Goal: Information Seeking & Learning: Learn about a topic

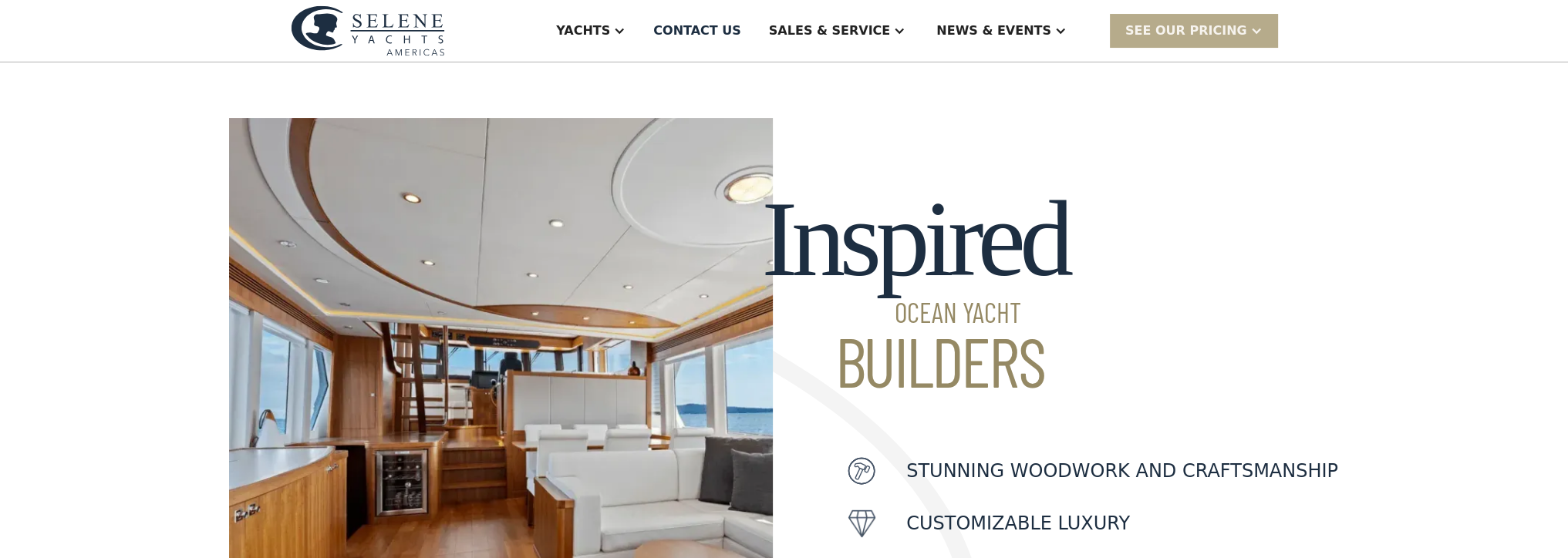
scroll to position [323, 0]
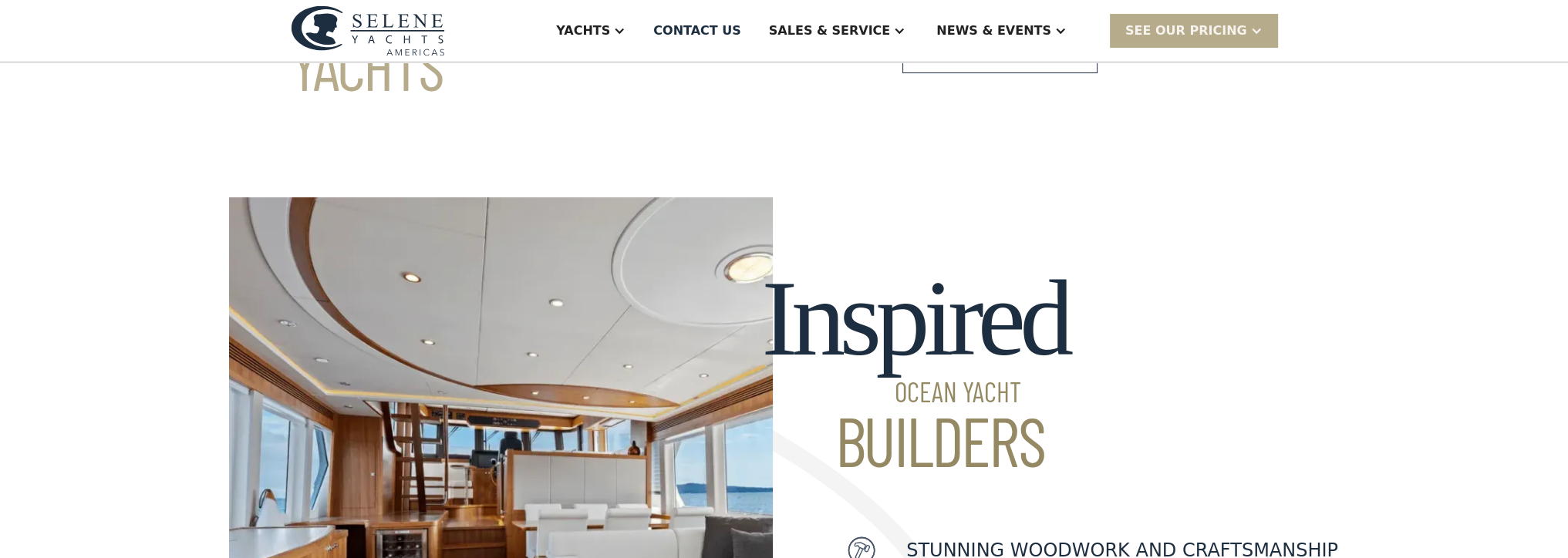
drag, startPoint x: 1578, startPoint y: 278, endPoint x: 1578, endPoint y: 40, distance: 238.0
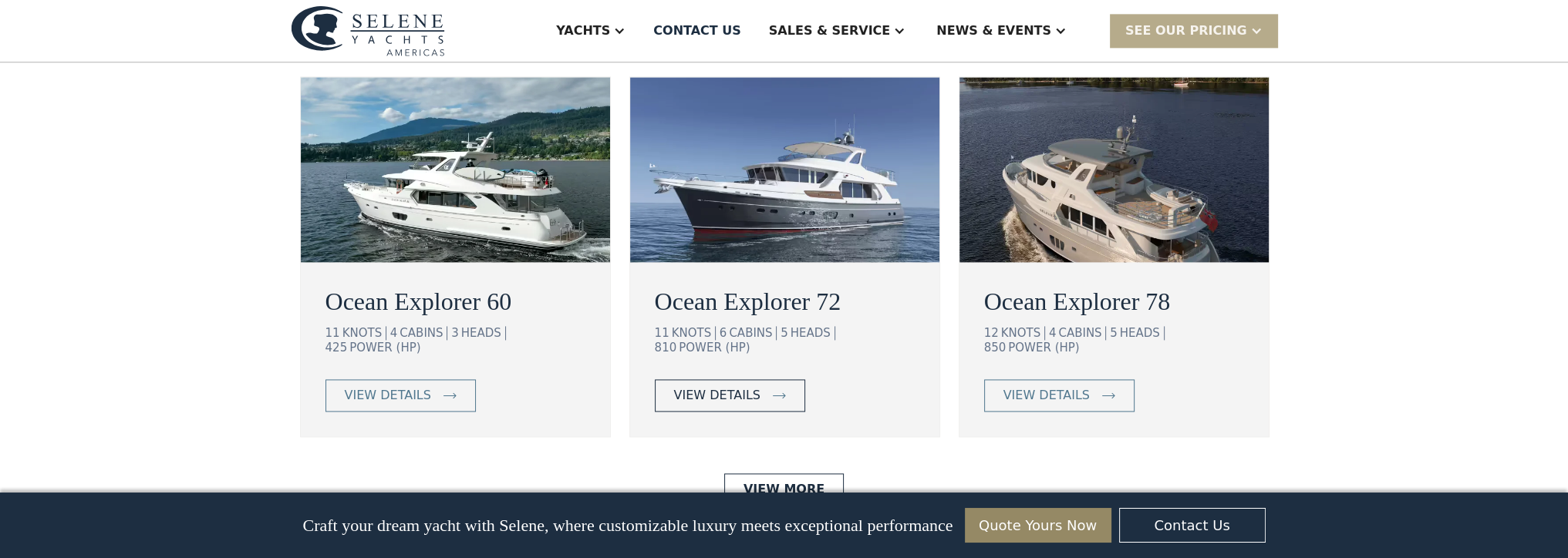
scroll to position [2868, 0]
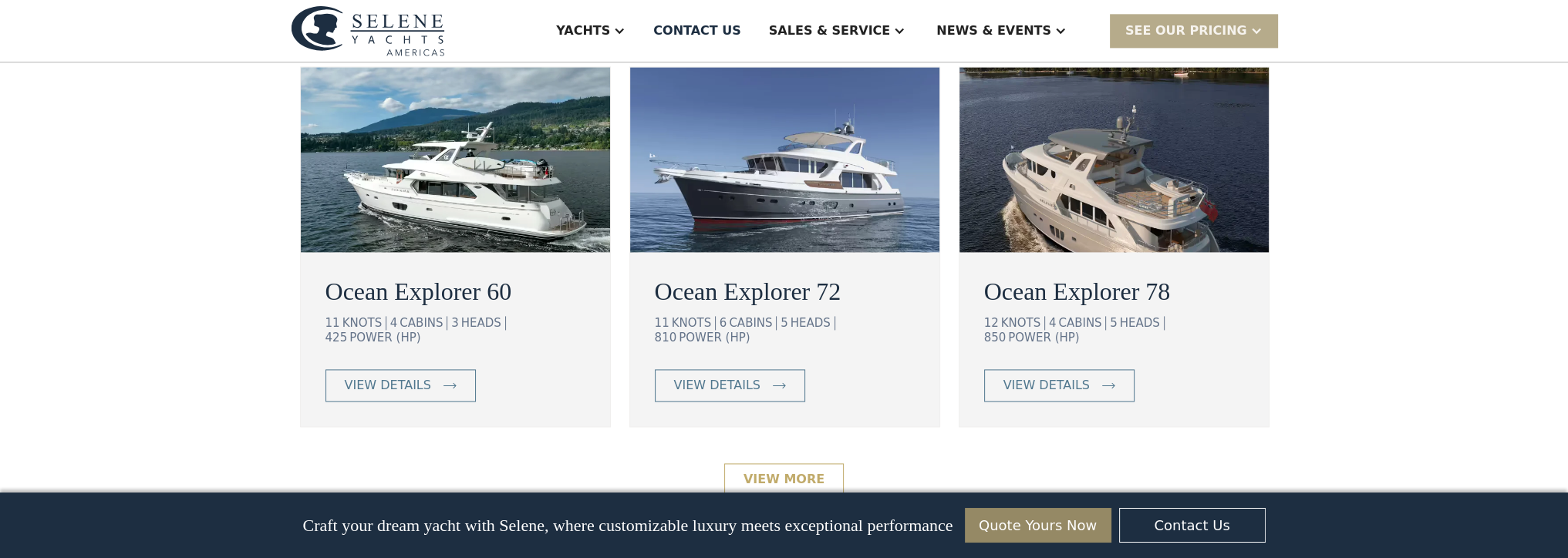
click at [767, 463] on link "View More" at bounding box center [784, 480] width 119 height 33
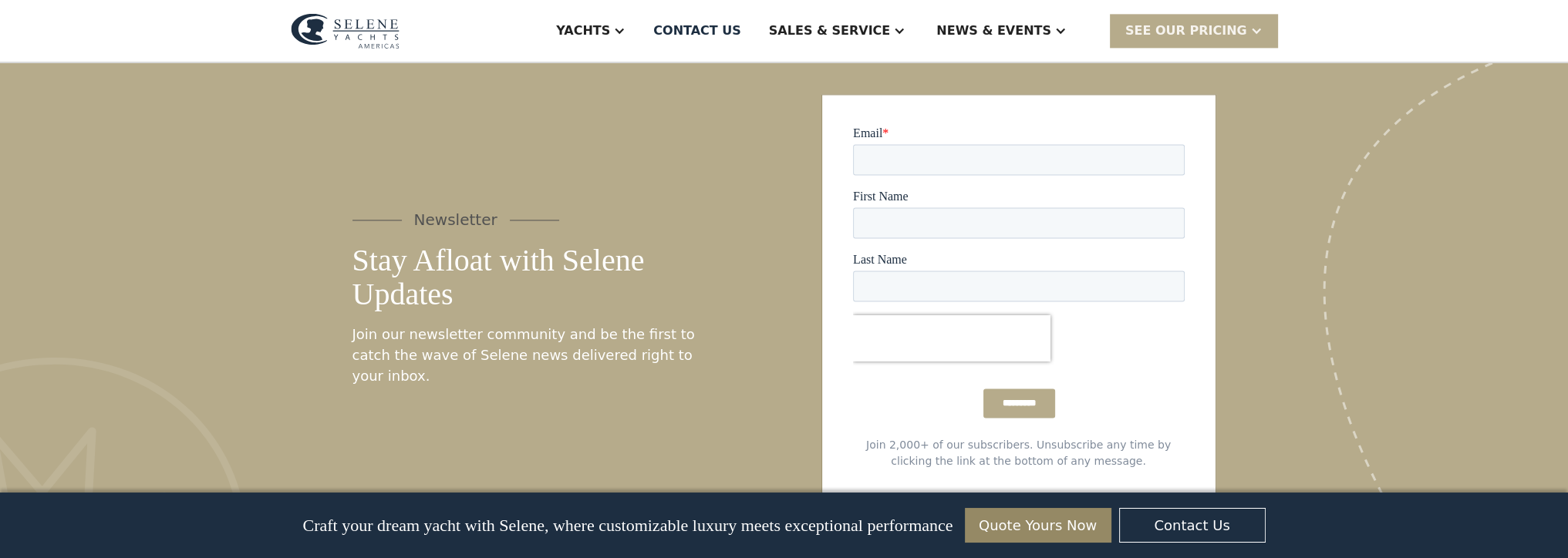
scroll to position [3239, 0]
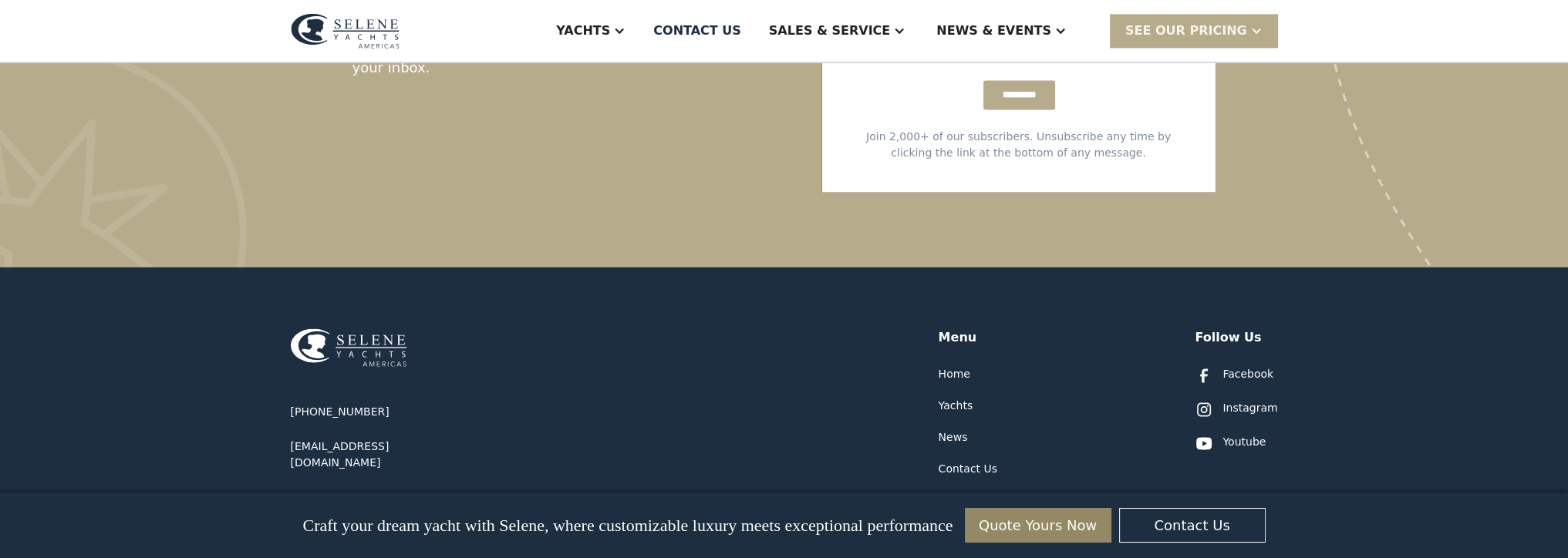
click at [960, 398] on div "Yachts" at bounding box center [956, 405] width 35 height 16
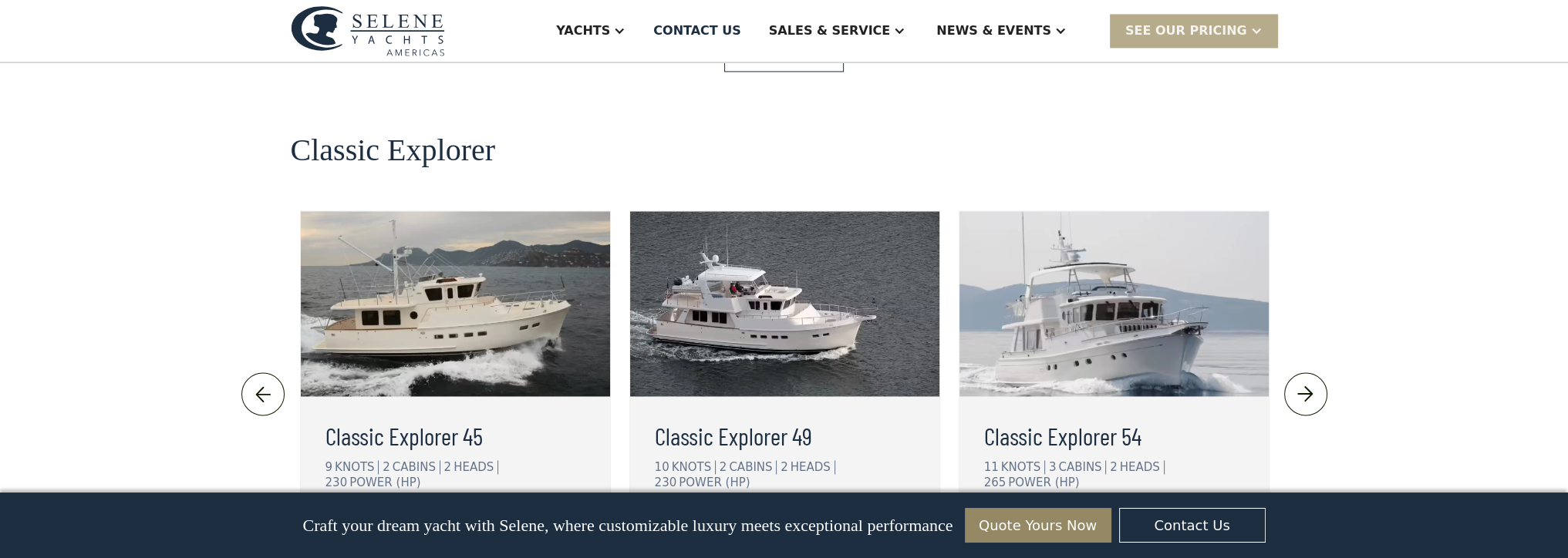
scroll to position [3359, 0]
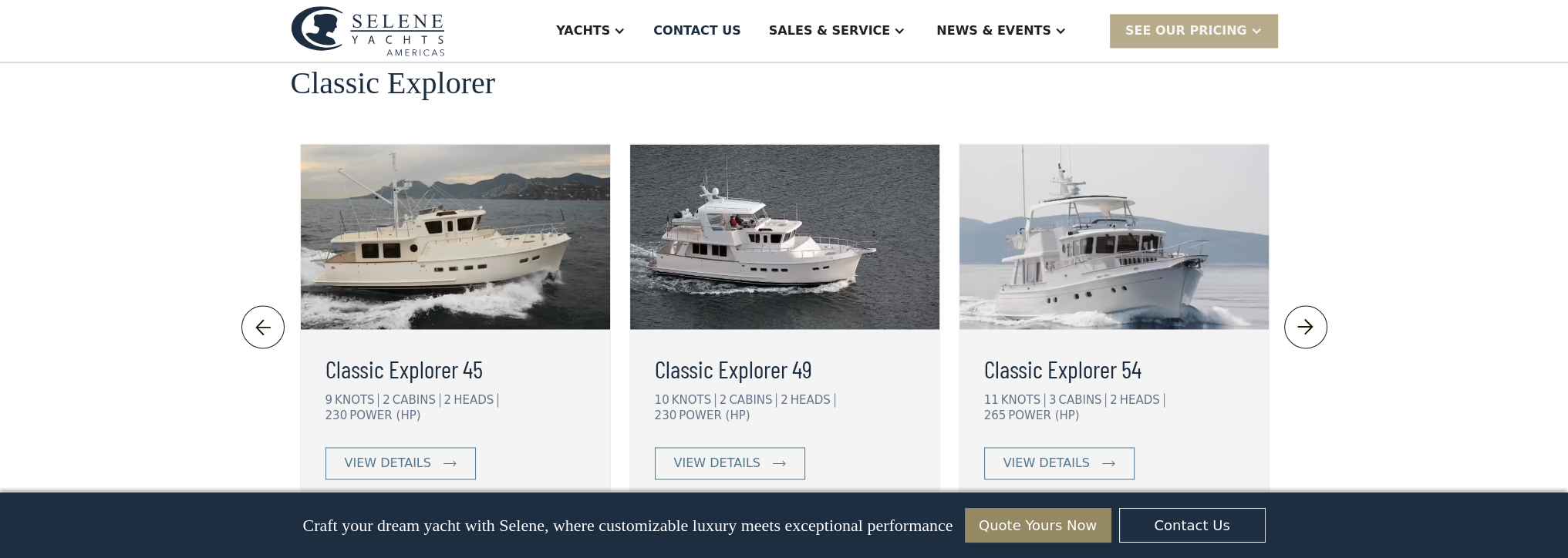
click at [1301, 315] on img at bounding box center [1305, 327] width 26 height 25
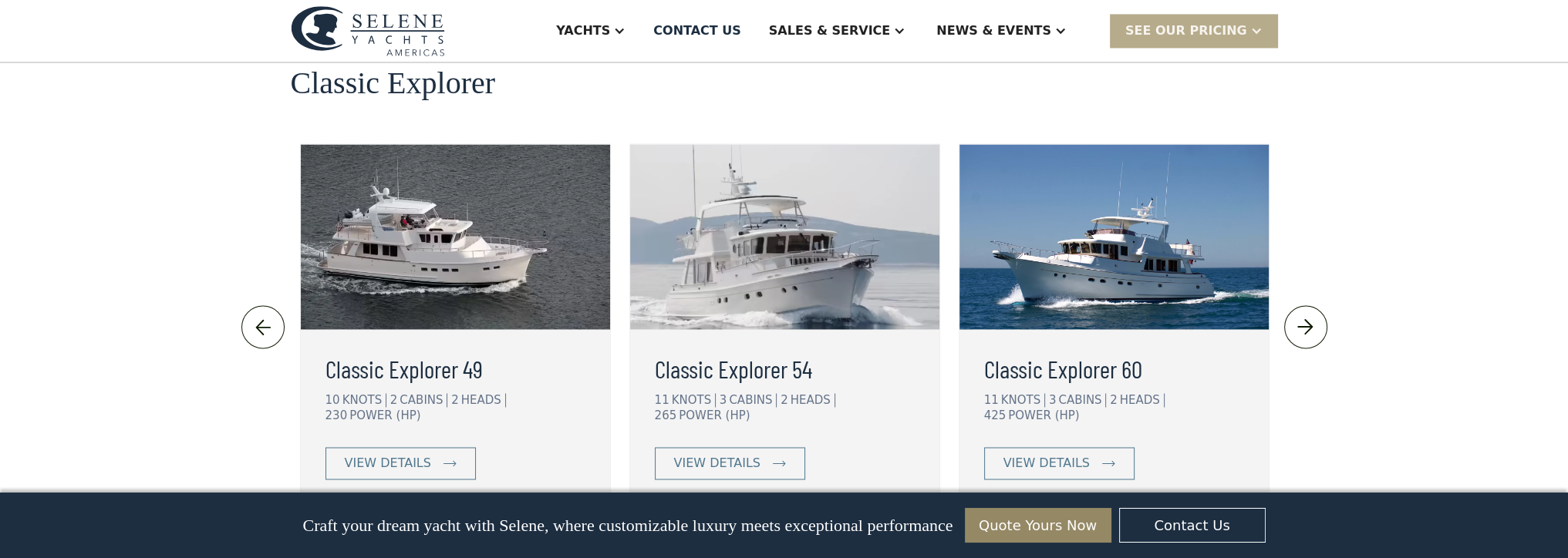
click at [1301, 315] on img at bounding box center [1305, 327] width 26 height 25
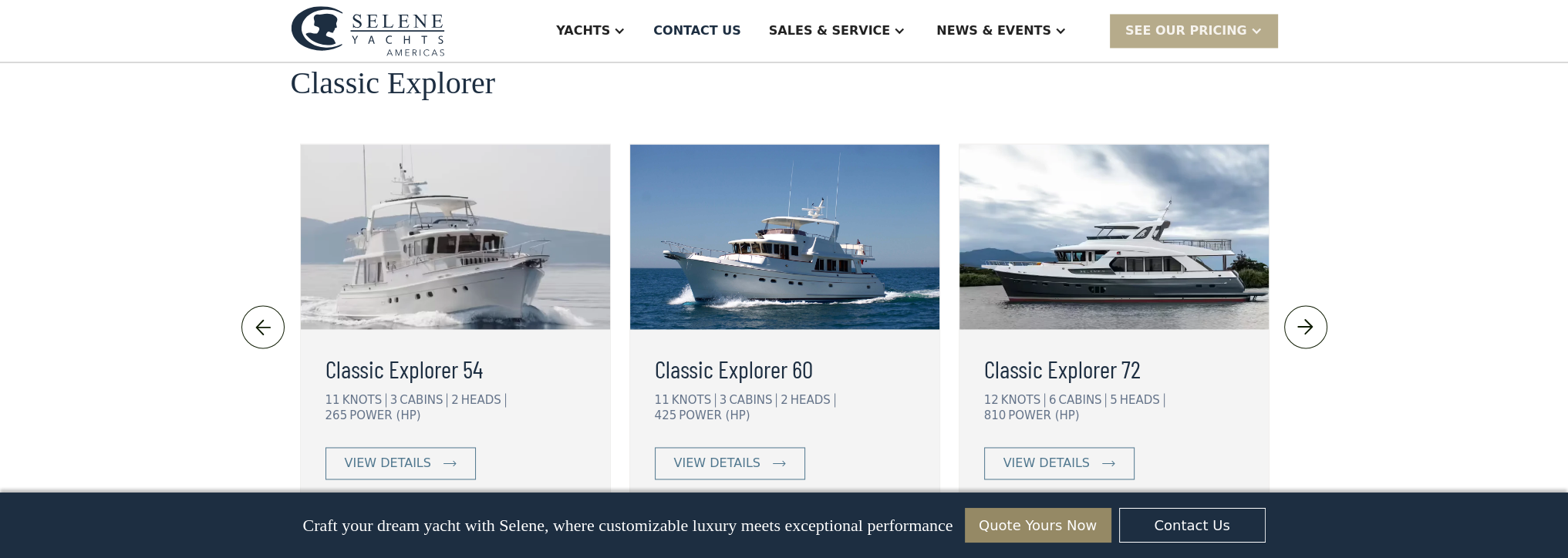
click at [1301, 315] on img at bounding box center [1305, 327] width 26 height 25
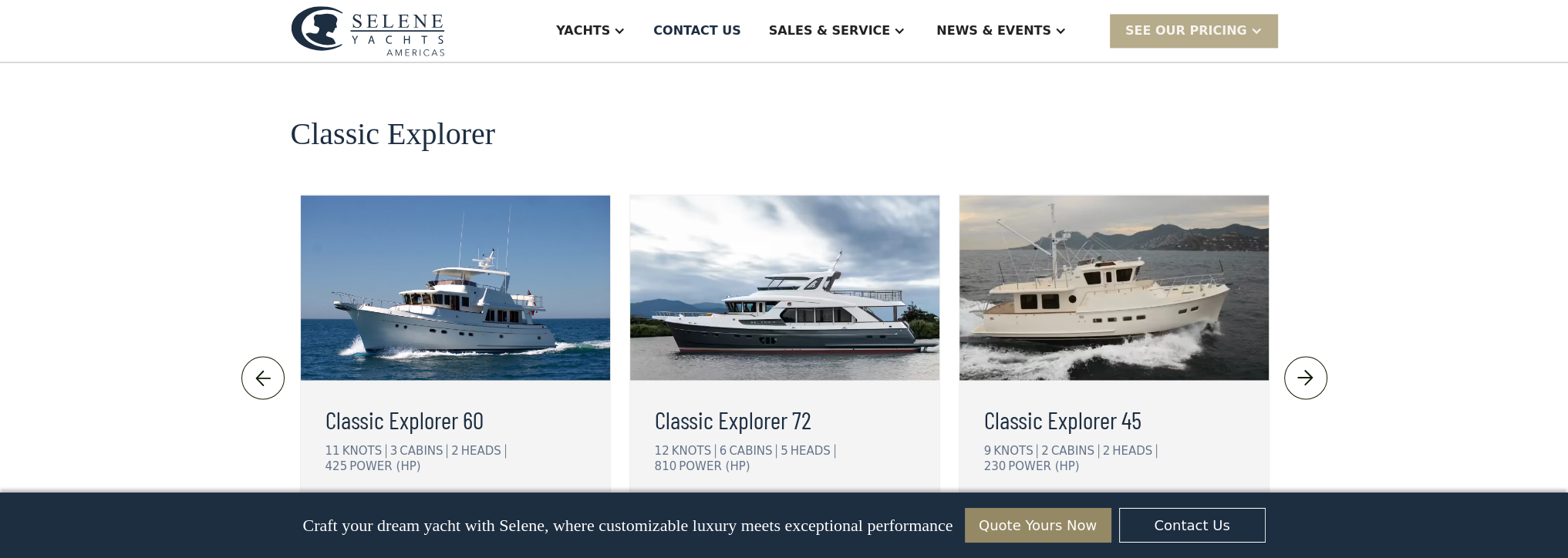
scroll to position [3282, 0]
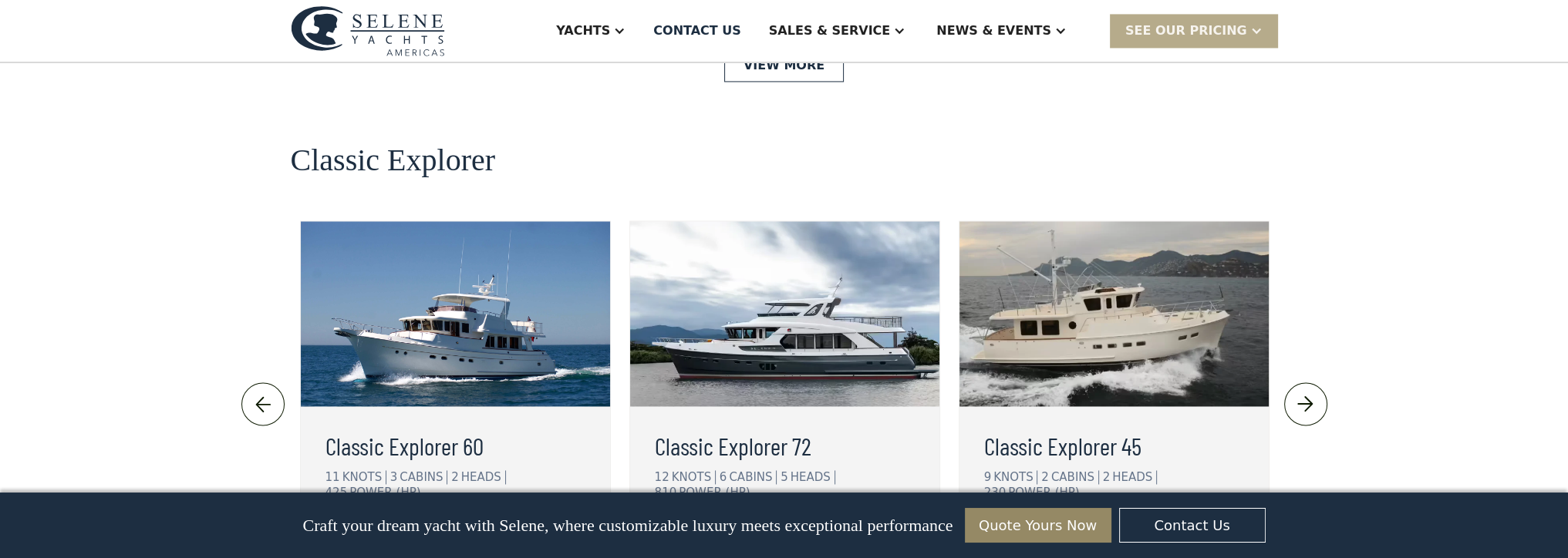
click at [1299, 391] on img at bounding box center [1305, 404] width 26 height 25
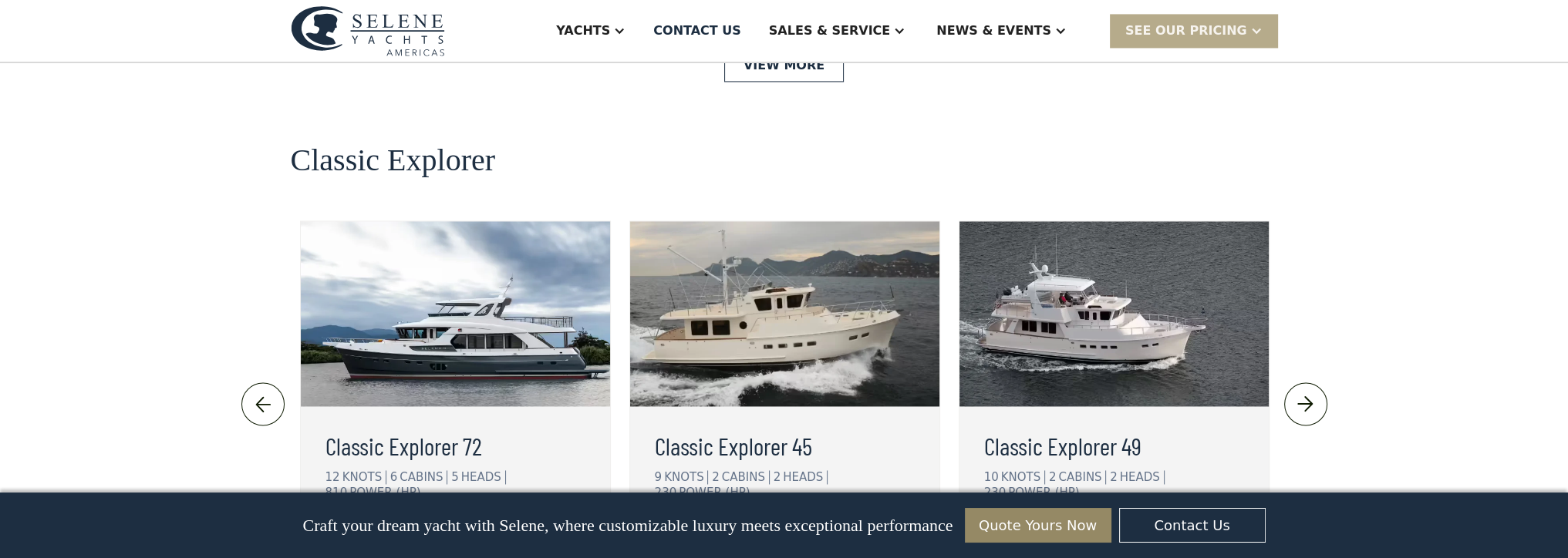
scroll to position [3284, 0]
